Goal: Task Accomplishment & Management: Manage account settings

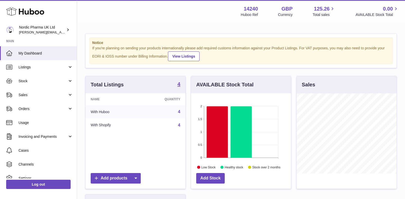
scroll to position [80, 100]
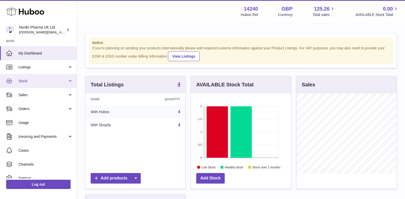
click at [37, 79] on span "Stock" at bounding box center [43, 81] width 49 height 5
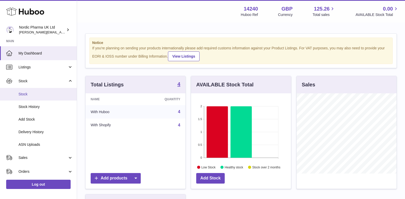
click at [29, 93] on span "Stock" at bounding box center [46, 94] width 54 height 5
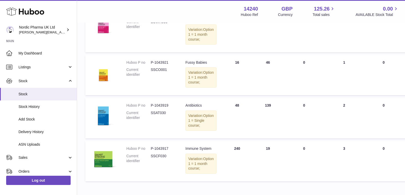
scroll to position [103, 0]
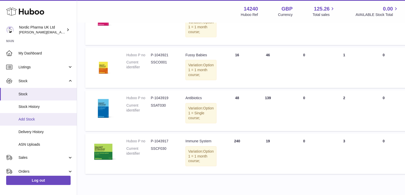
click at [27, 118] on span "Add Stock" at bounding box center [46, 119] width 54 height 5
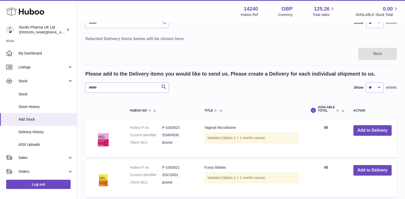
scroll to position [51, 0]
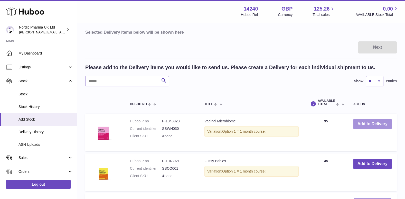
click at [373, 124] on button "Add to Delivery" at bounding box center [373, 124] width 38 height 11
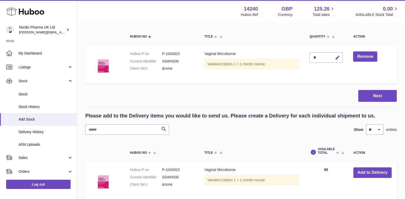
click at [319, 57] on div "*" at bounding box center [326, 57] width 33 height 10
click at [337, 57] on icon "button" at bounding box center [337, 57] width 5 height 5
type input "**"
click at [335, 56] on button "submit" at bounding box center [337, 57] width 10 height 8
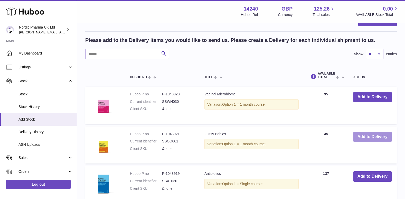
scroll to position [128, 0]
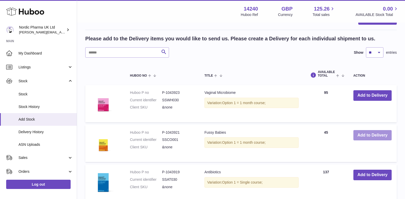
click at [373, 135] on button "Add to Delivery" at bounding box center [373, 135] width 38 height 11
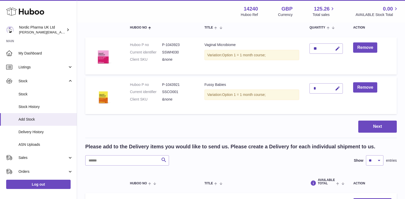
scroll to position [51, 0]
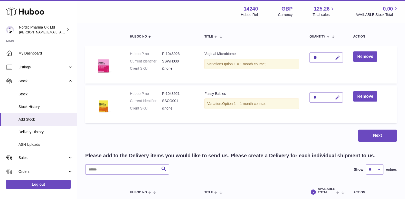
click at [336, 97] on icon "button" at bounding box center [337, 97] width 5 height 5
type input "**"
click at [337, 98] on icon "submit" at bounding box center [338, 97] width 5 height 5
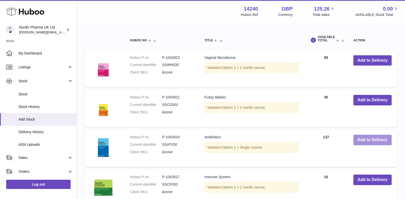
scroll to position [206, 0]
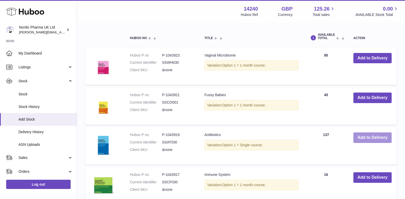
click at [377, 137] on button "Add to Delivery" at bounding box center [373, 137] width 38 height 11
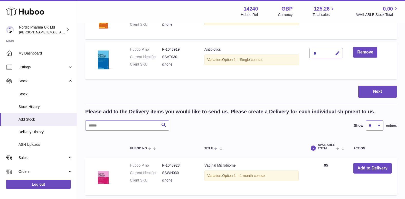
scroll to position [117, 0]
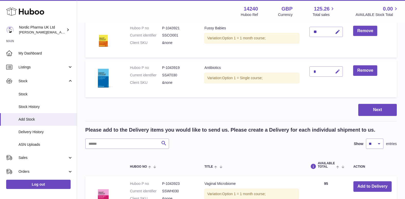
click at [340, 72] on icon "button" at bounding box center [337, 71] width 5 height 5
type input "**"
click at [339, 71] on icon "submit" at bounding box center [338, 71] width 5 height 5
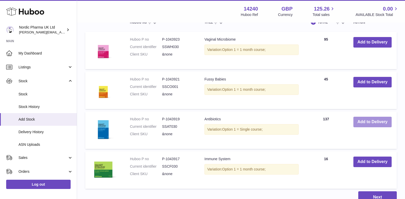
scroll to position [271, 0]
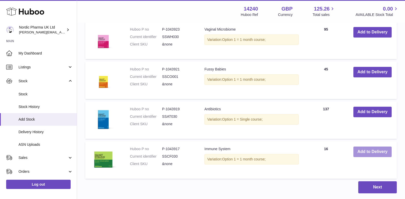
click at [358, 151] on button "Add to Delivery" at bounding box center [373, 151] width 38 height 11
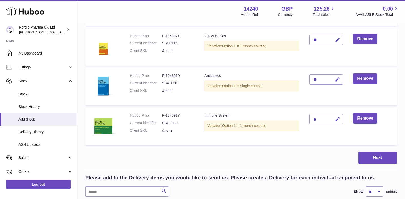
scroll to position [80, 0]
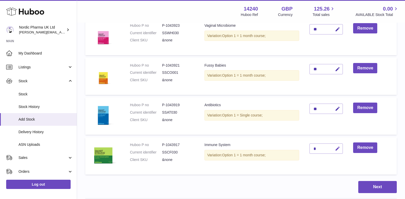
click at [338, 148] on icon "button" at bounding box center [337, 148] width 5 height 5
type input "***"
click at [338, 148] on icon "submit" at bounding box center [338, 148] width 5 height 5
click at [377, 188] on button "Next" at bounding box center [377, 187] width 39 height 12
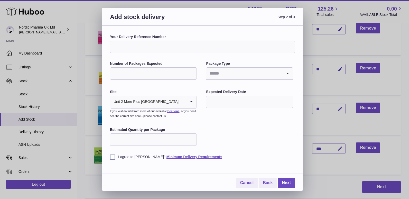
click at [133, 76] on input "Number of Packages Expected" at bounding box center [153, 73] width 87 height 12
type input "*"
click at [230, 71] on input "Search for option" at bounding box center [244, 74] width 76 height 12
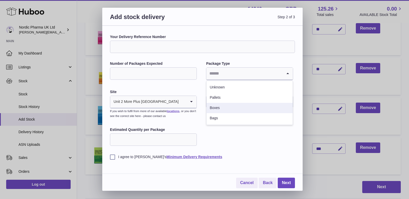
click at [219, 105] on li "Boxes" at bounding box center [250, 108] width 86 height 10
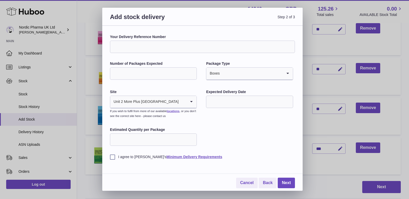
click at [157, 138] on input "Estimated Quantity per Package" at bounding box center [153, 139] width 87 height 12
type input "**"
click at [112, 158] on label "I agree to Huboo's Minimum Delivery Requirements" at bounding box center [202, 156] width 185 height 5
click at [283, 185] on link "Next" at bounding box center [286, 183] width 17 height 11
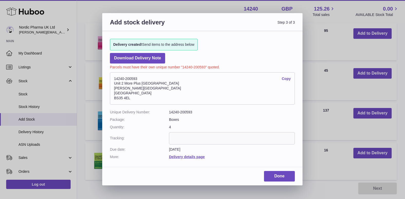
scroll to position [131, 0]
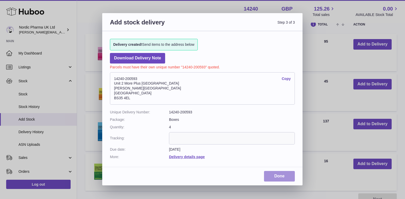
click at [277, 176] on link "Done" at bounding box center [279, 176] width 31 height 11
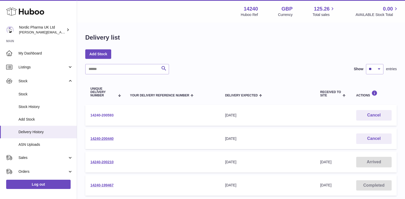
click at [110, 114] on link "14240-200593" at bounding box center [101, 115] width 23 height 4
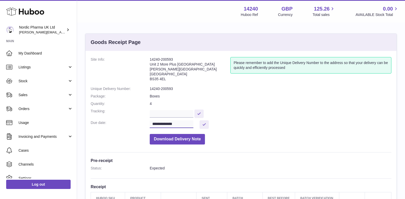
click at [180, 125] on input "**********" at bounding box center [172, 124] width 44 height 8
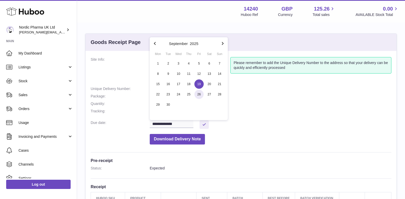
click at [200, 95] on span "26" at bounding box center [199, 94] width 9 height 9
type input "**********"
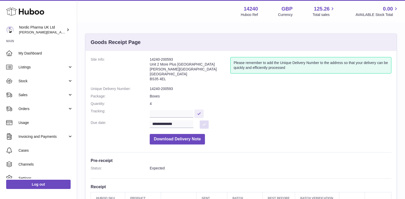
click at [204, 124] on button at bounding box center [204, 124] width 9 height 8
